Goal: Task Accomplishment & Management: Use online tool/utility

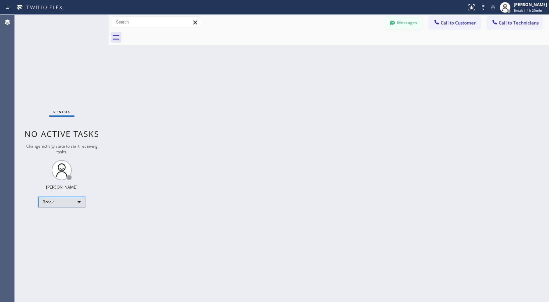
click at [66, 206] on div "Break" at bounding box center [61, 202] width 47 height 11
click at [48, 219] on li "Available" at bounding box center [62, 220] width 46 height 8
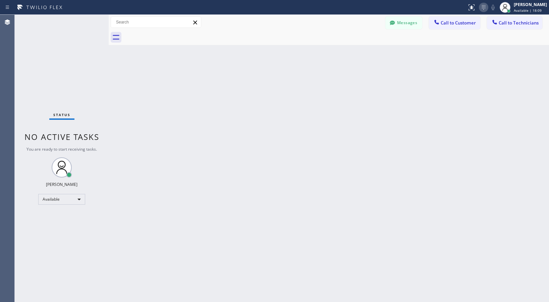
click at [468, 6] on icon at bounding box center [484, 7] width 8 height 8
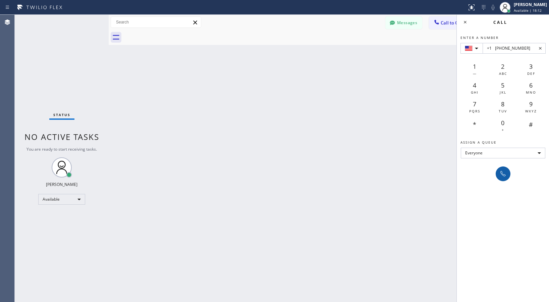
type input "+1 [PHONE_NUMBER]"
click at [468, 175] on icon at bounding box center [503, 174] width 8 height 8
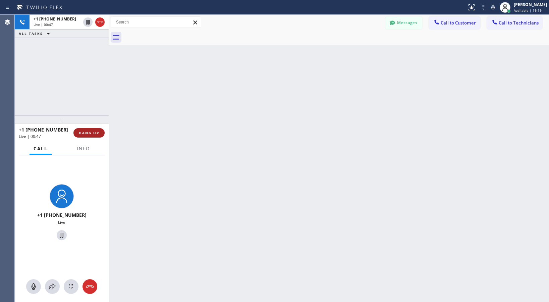
click at [91, 135] on span "HANG UP" at bounding box center [89, 132] width 20 height 5
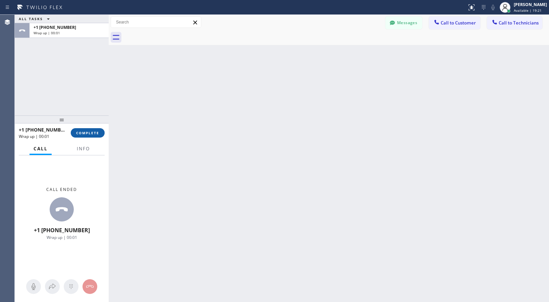
click at [89, 130] on button "COMPLETE" at bounding box center [88, 132] width 34 height 9
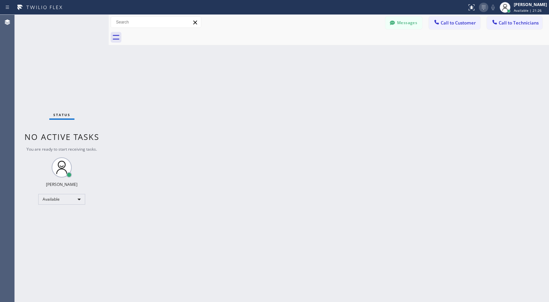
click at [468, 9] on icon at bounding box center [484, 7] width 8 height 8
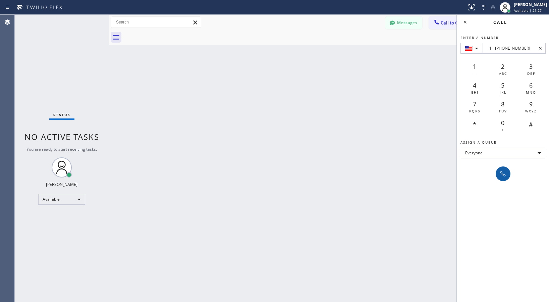
type input "+1 [PHONE_NUMBER]"
click at [468, 169] on button at bounding box center [503, 173] width 15 height 15
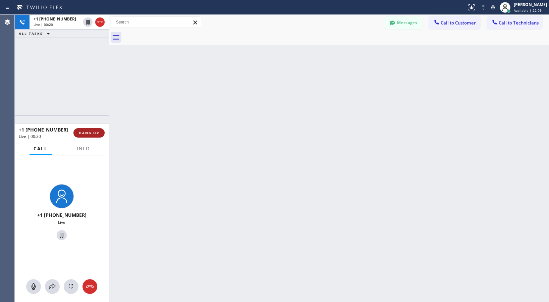
click at [93, 133] on span "HANG UP" at bounding box center [89, 132] width 20 height 5
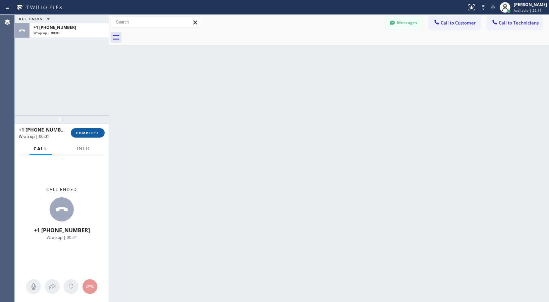
click at [91, 134] on span "COMPLETE" at bounding box center [87, 132] width 23 height 5
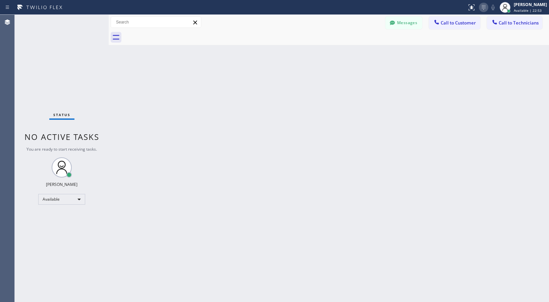
click at [468, 8] on icon at bounding box center [483, 7] width 3 height 5
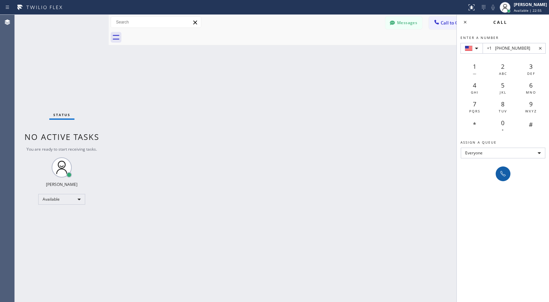
type input "+1 [PHONE_NUMBER]"
click at [468, 175] on icon at bounding box center [503, 174] width 8 height 8
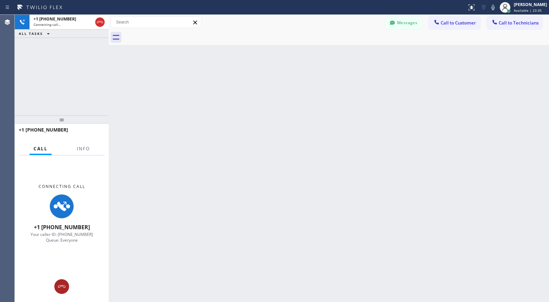
click at [62, 247] on icon at bounding box center [62, 286] width 8 height 8
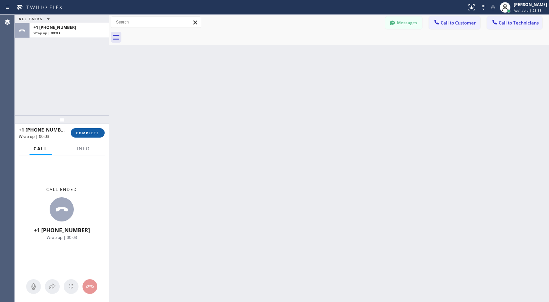
click at [88, 133] on span "COMPLETE" at bounding box center [87, 132] width 23 height 5
